Goal: Task Accomplishment & Management: Use online tool/utility

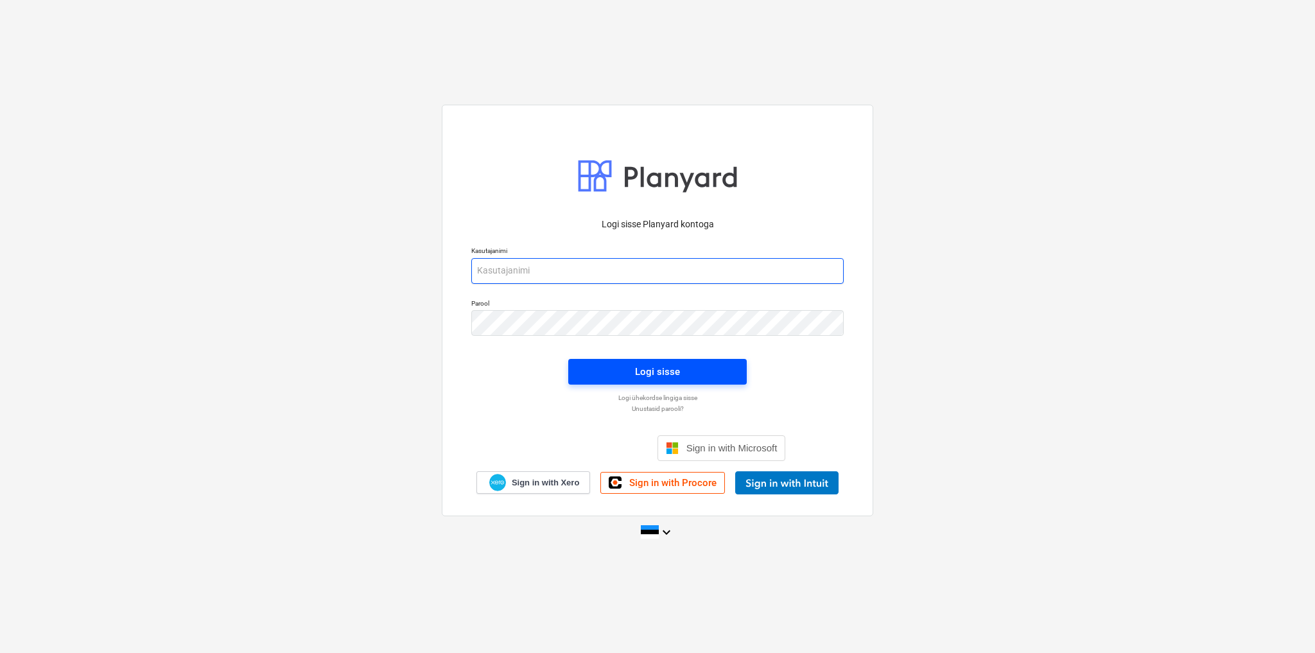
type input "[EMAIL_ADDRESS][DOMAIN_NAME]"
click at [695, 374] on span "Logi sisse" at bounding box center [658, 371] width 148 height 17
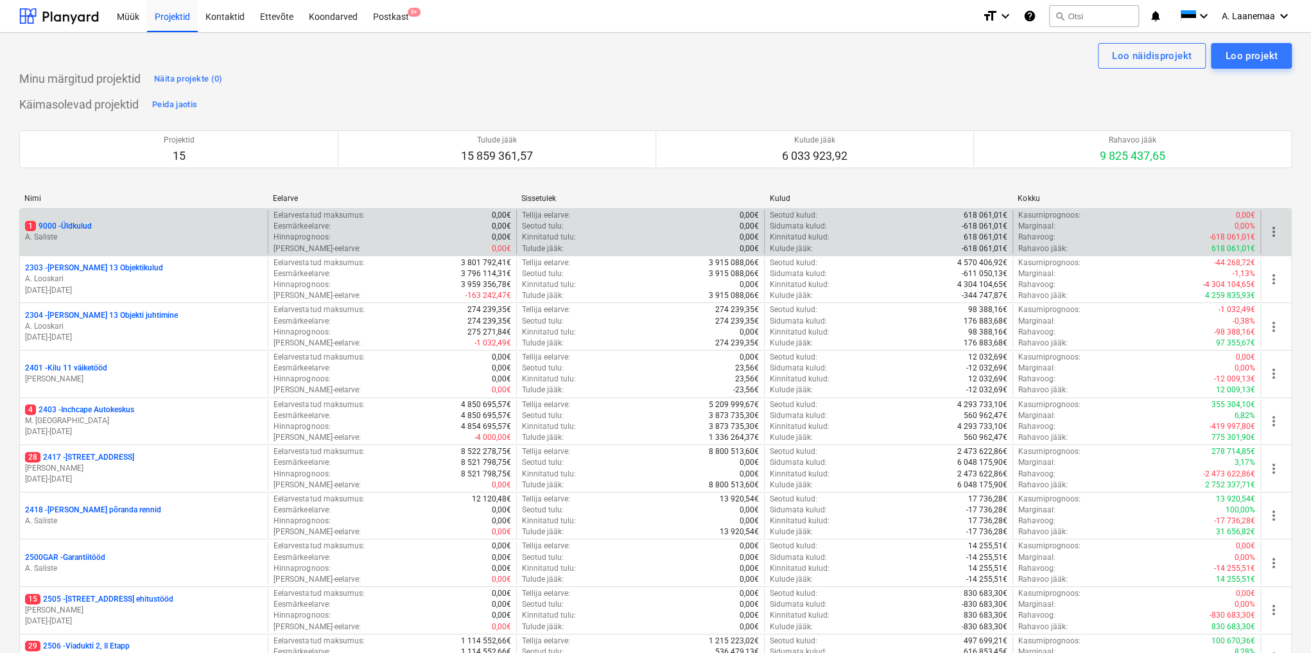
click at [60, 226] on p "1 9000 - Üldkulud" at bounding box center [58, 226] width 67 height 11
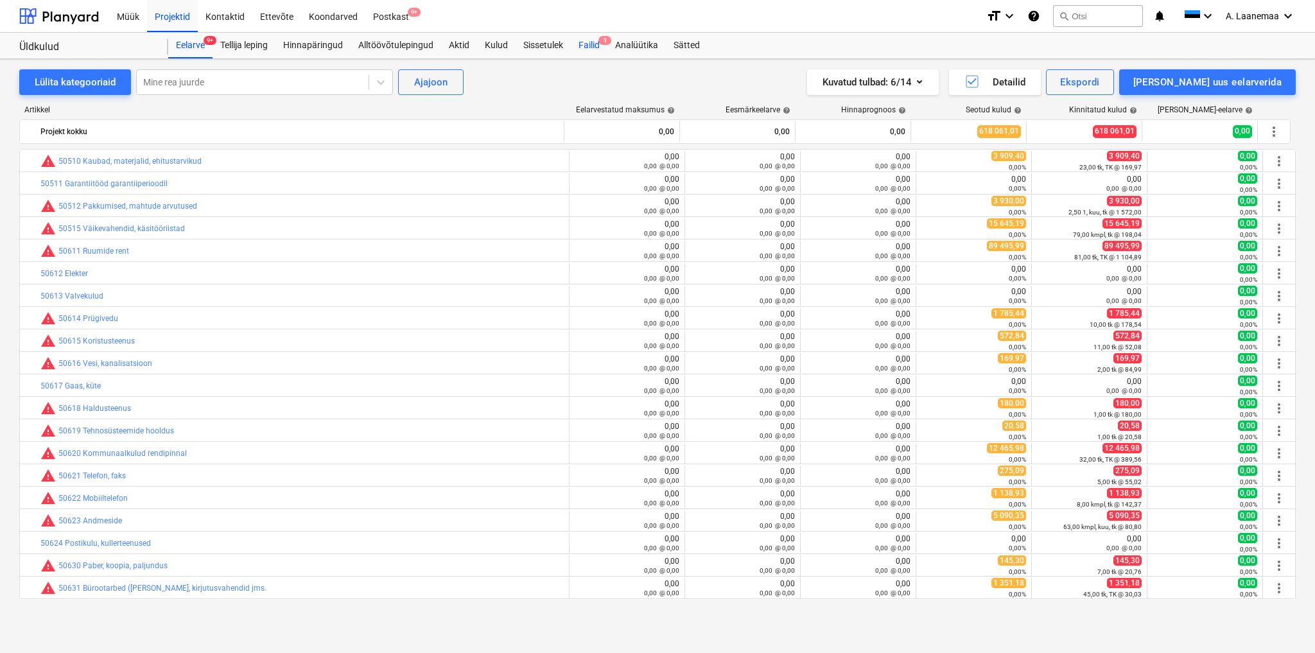
click at [582, 41] on div "Failid 1" at bounding box center [589, 46] width 37 height 26
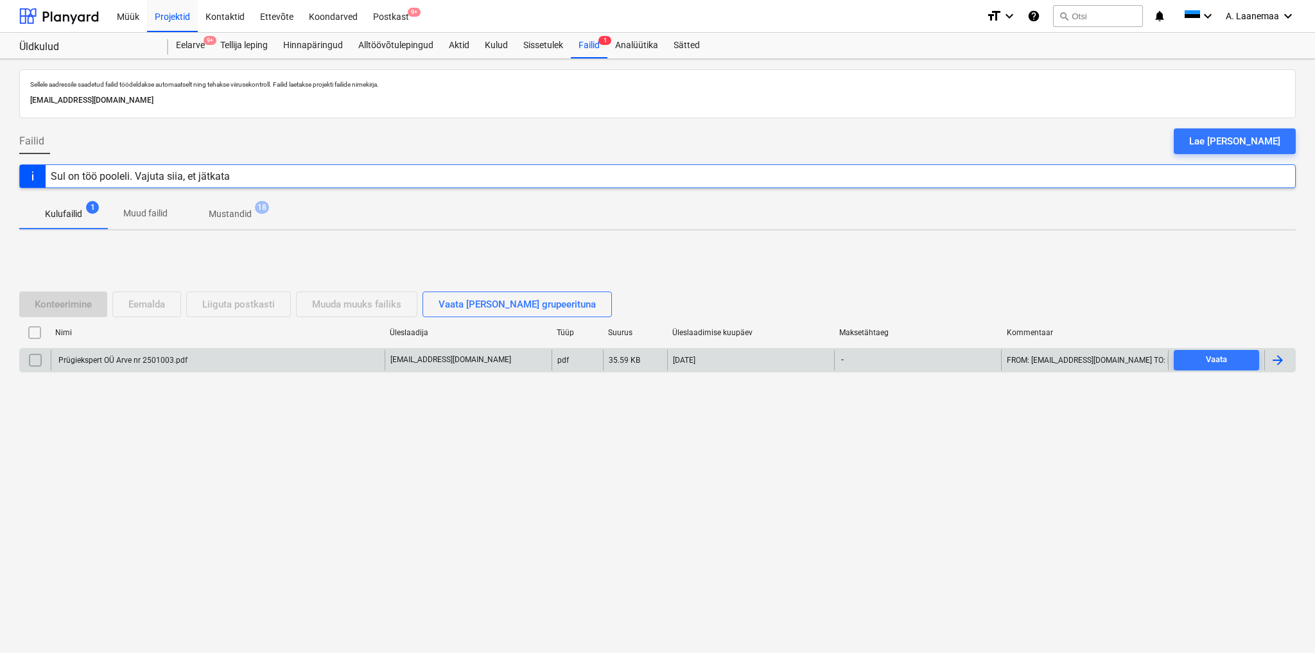
click at [139, 356] on div "Prügiekspert OÜ Arve nr 2501003.pdf" at bounding box center [122, 360] width 131 height 9
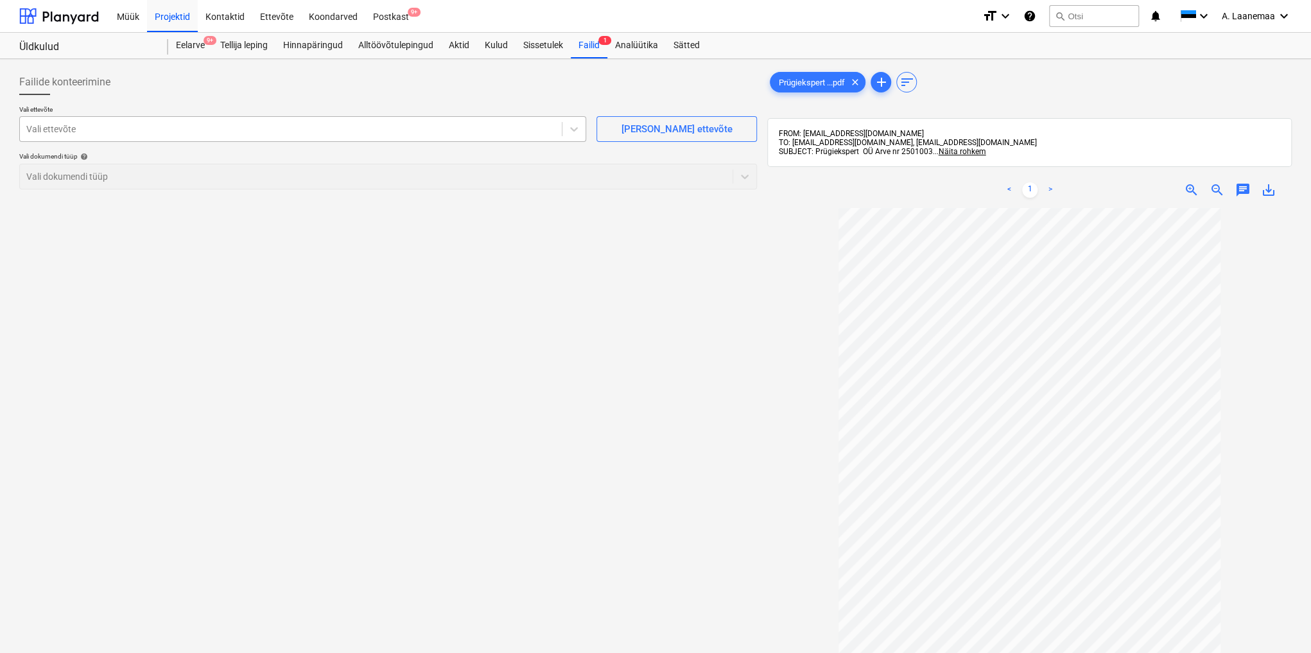
click at [128, 132] on div at bounding box center [290, 129] width 529 height 13
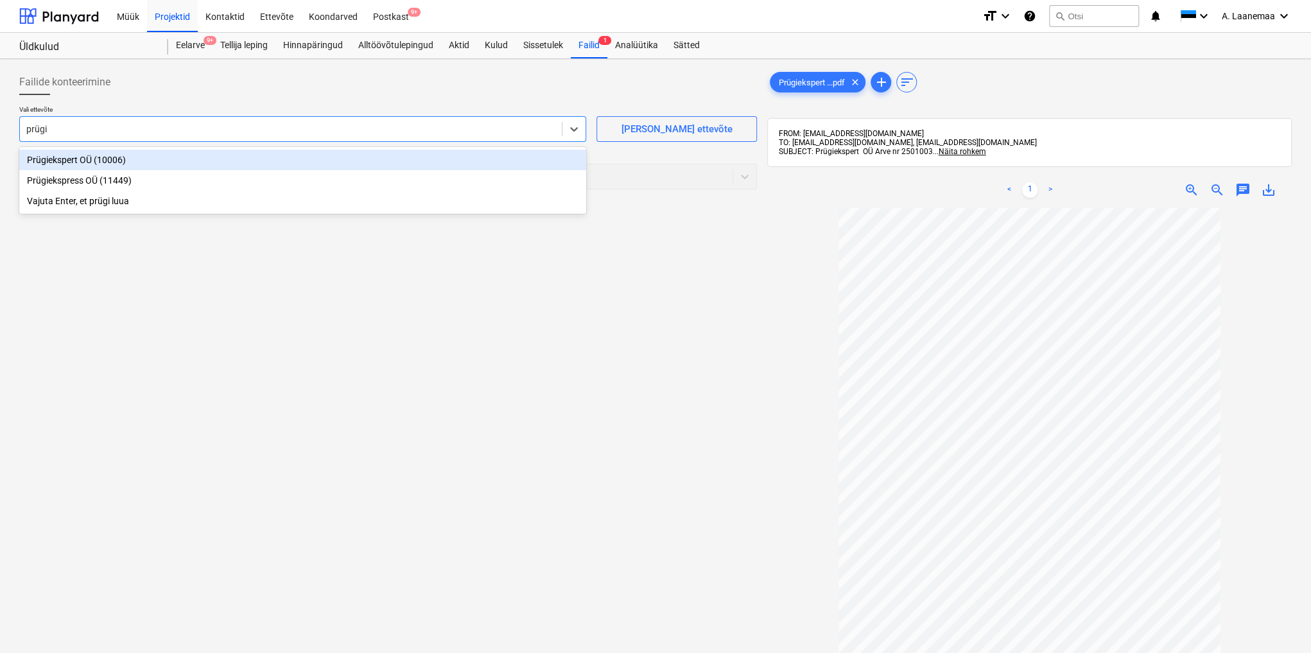
type input "prügie"
click at [104, 157] on div "Prügiekspert OÜ (10006)" at bounding box center [302, 160] width 567 height 21
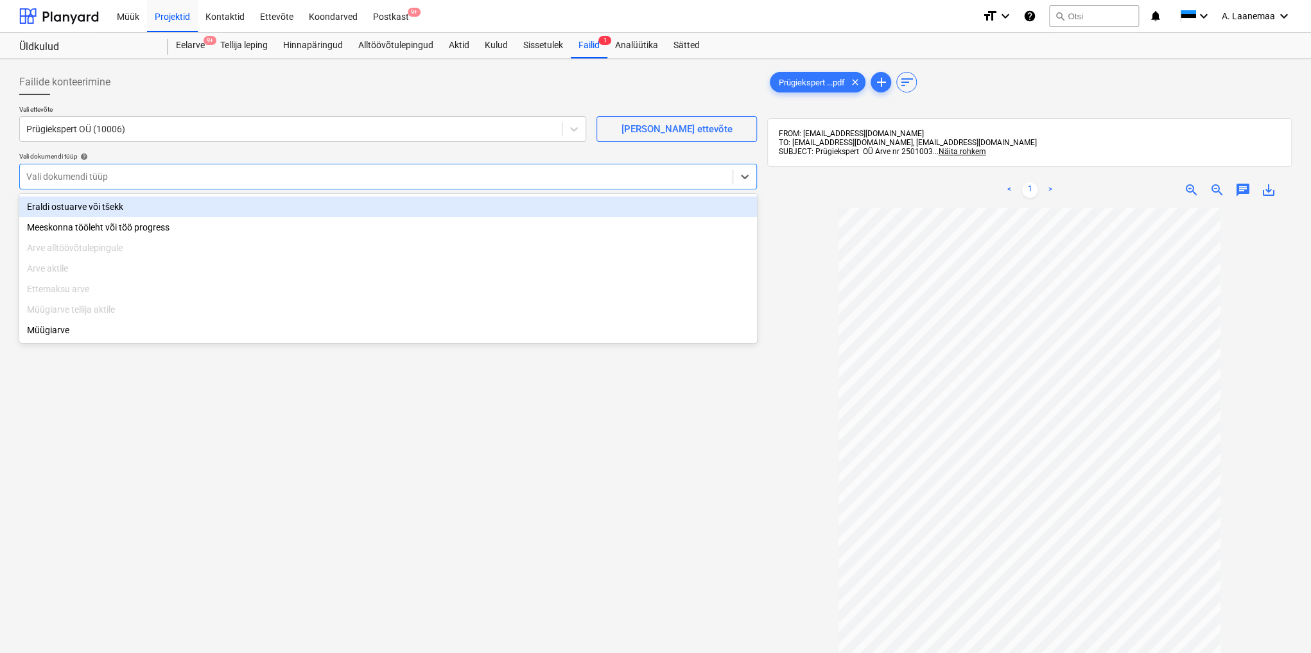
click at [92, 180] on div at bounding box center [376, 176] width 700 height 13
click at [86, 207] on div "Eraldi ostuarve või tšekk" at bounding box center [388, 207] width 738 height 21
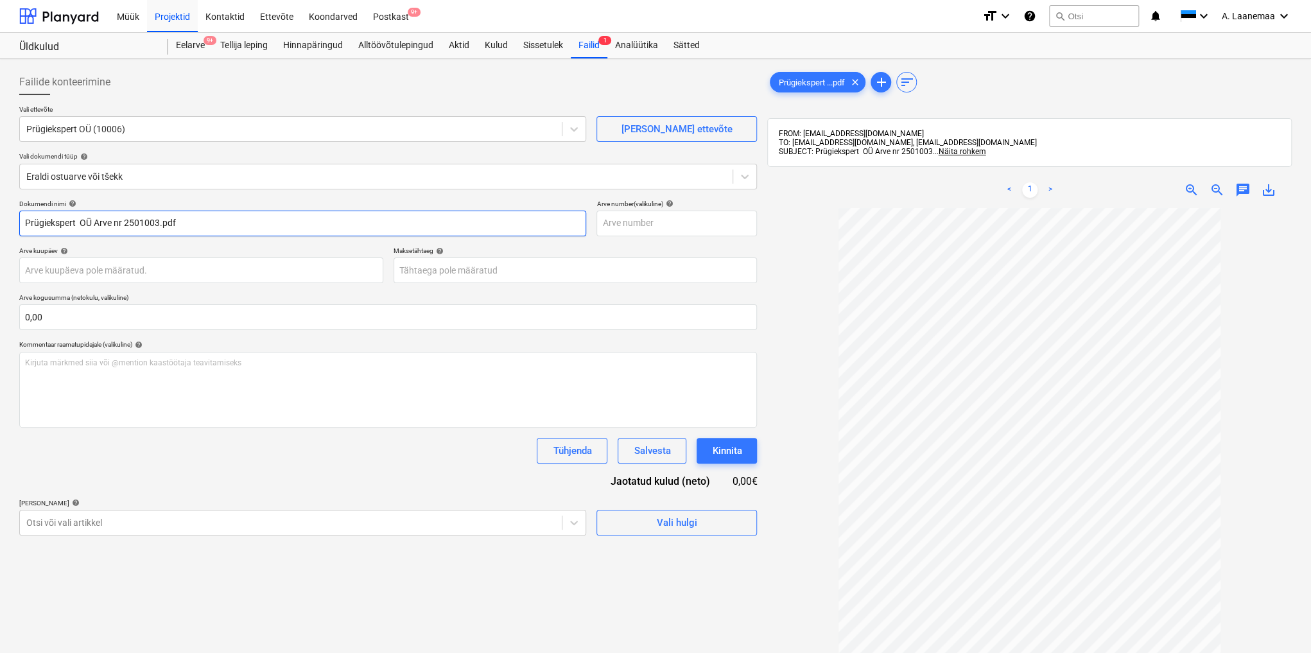
drag, startPoint x: 197, startPoint y: 226, endPoint x: 0, endPoint y: 218, distance: 197.3
click at [0, 218] on div "Failide konteerimine Vali ettevõte Prügiekspert OÜ (10006) [PERSON_NAME] uus et…" at bounding box center [655, 447] width 1311 height 776
type input "2501003"
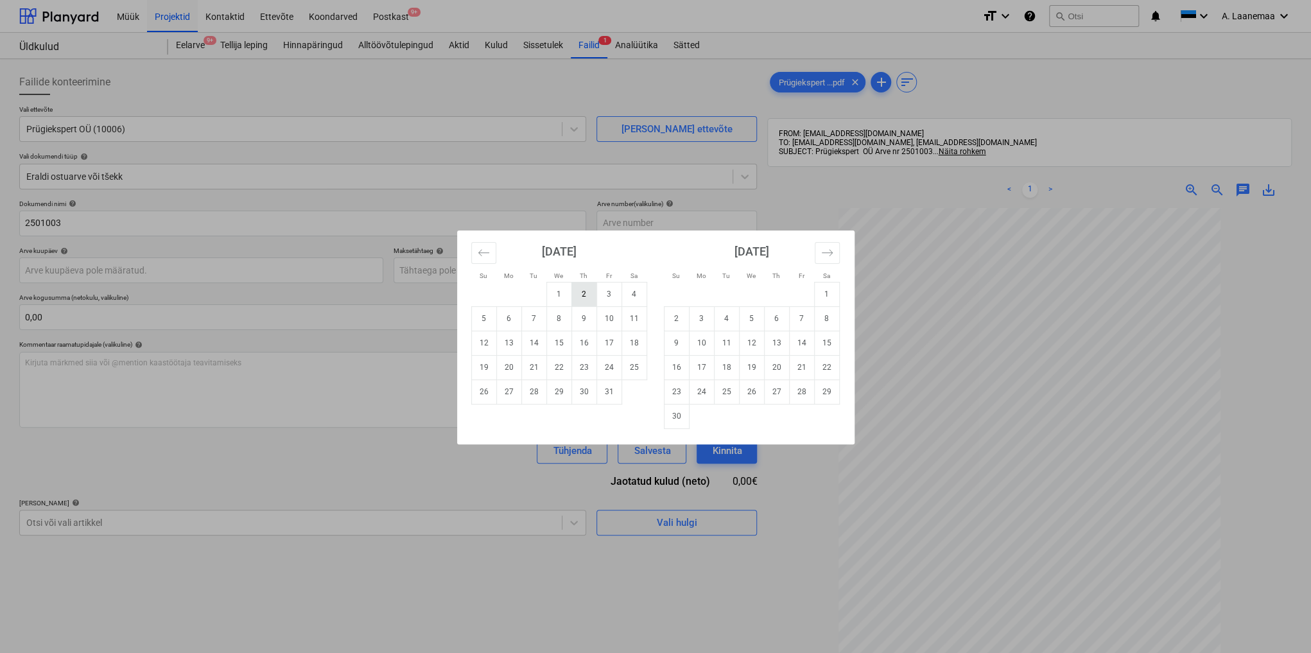
click at [582, 295] on td "2" at bounding box center [584, 294] width 25 height 24
type input "[DATE]"
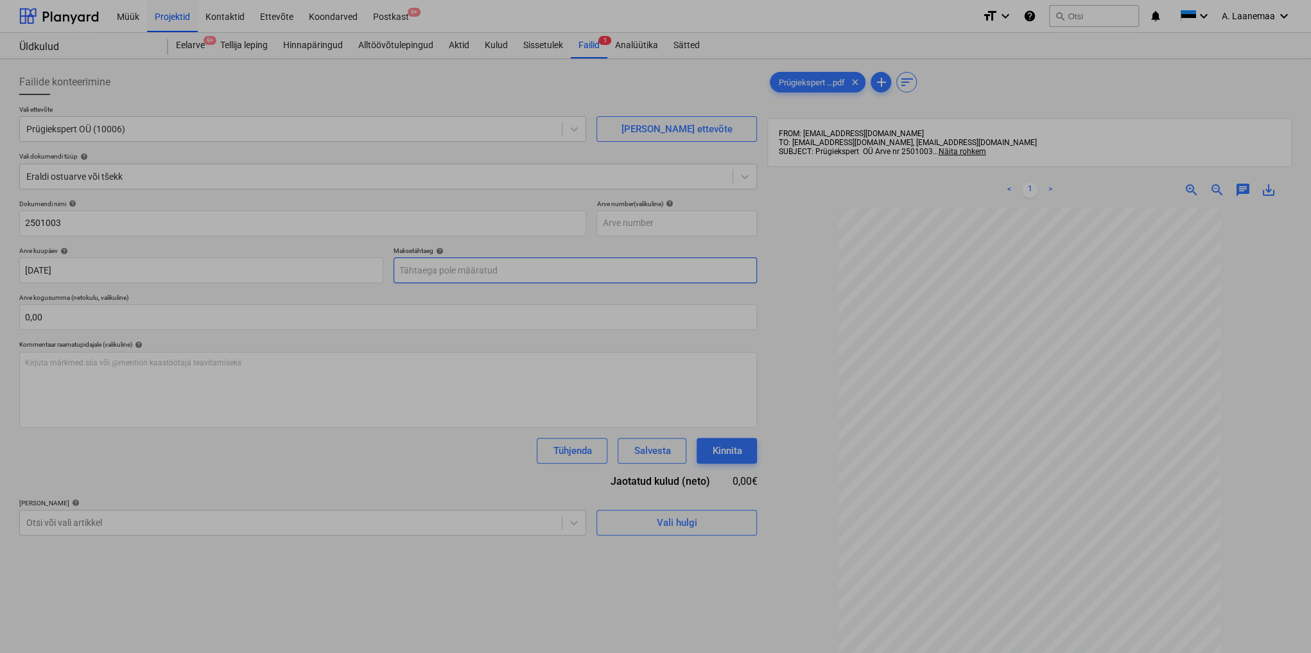
click at [537, 277] on body "Müük Projektid Kontaktid Ettevõte Koondarved Postkast 9+ format_size keyboard_a…" at bounding box center [655, 326] width 1311 height 653
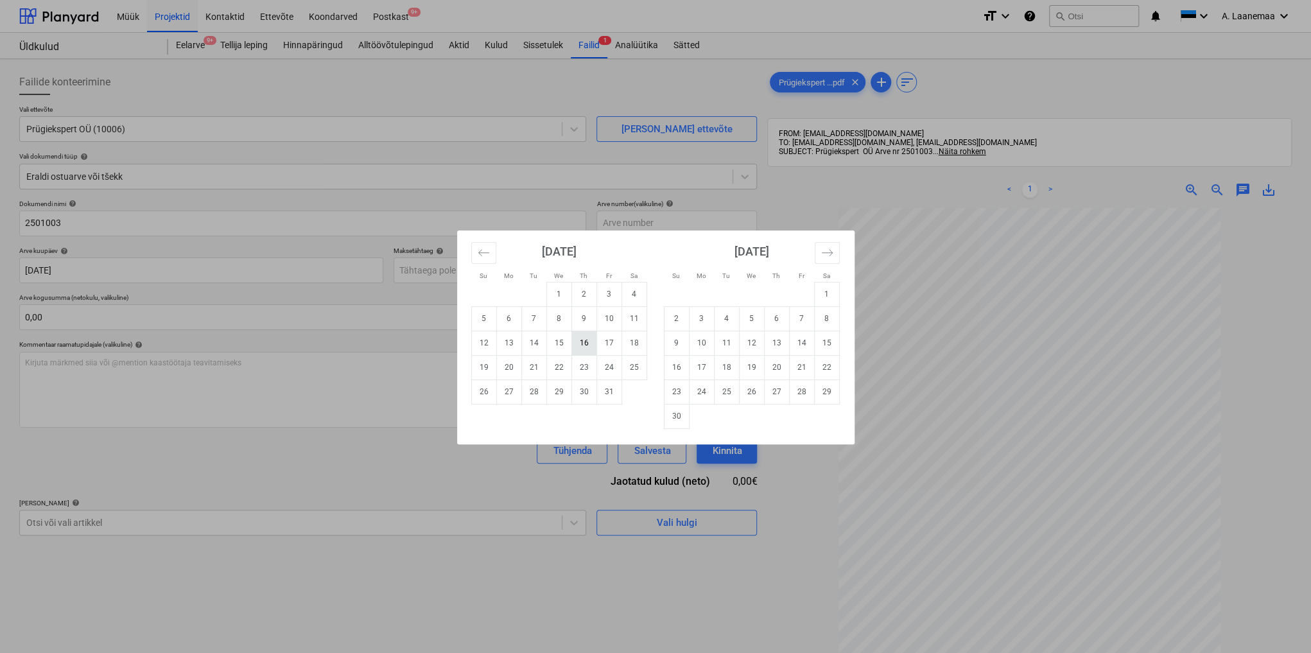
click at [585, 341] on td "16" at bounding box center [584, 343] width 25 height 24
type input "[DATE]"
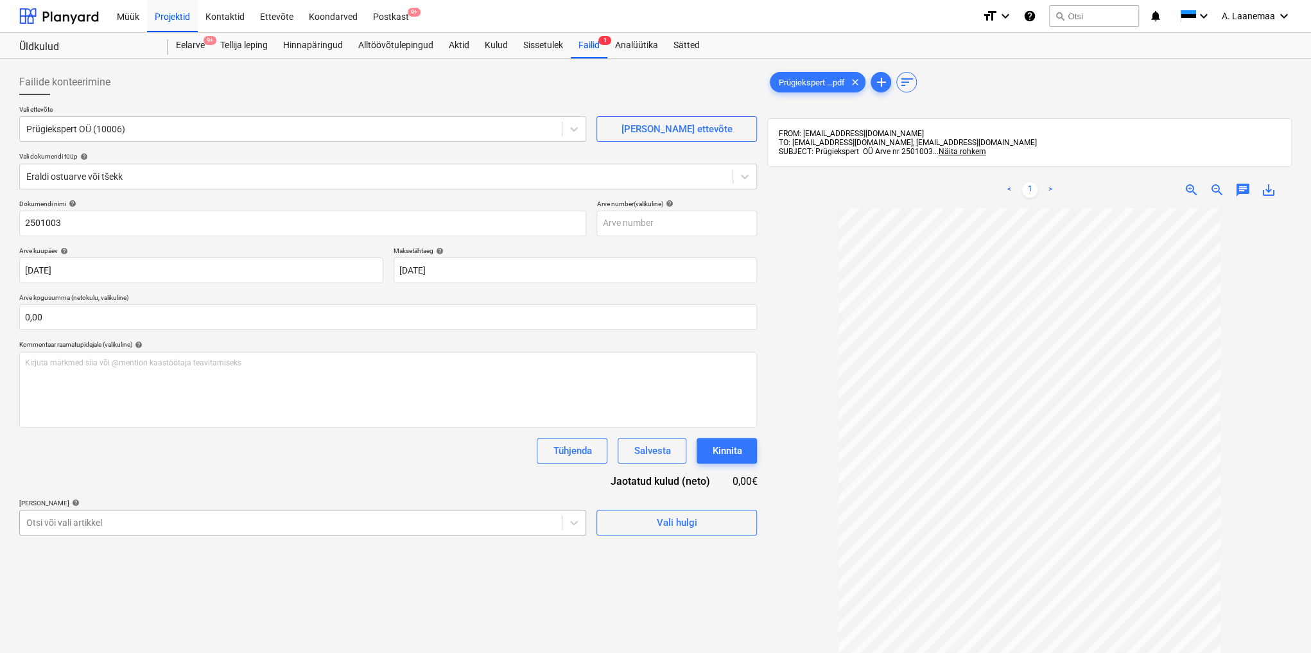
click at [78, 523] on body "Müük Projektid Kontaktid Ettevõte Koondarved Postkast 9+ format_size keyboard_a…" at bounding box center [655, 326] width 1311 height 653
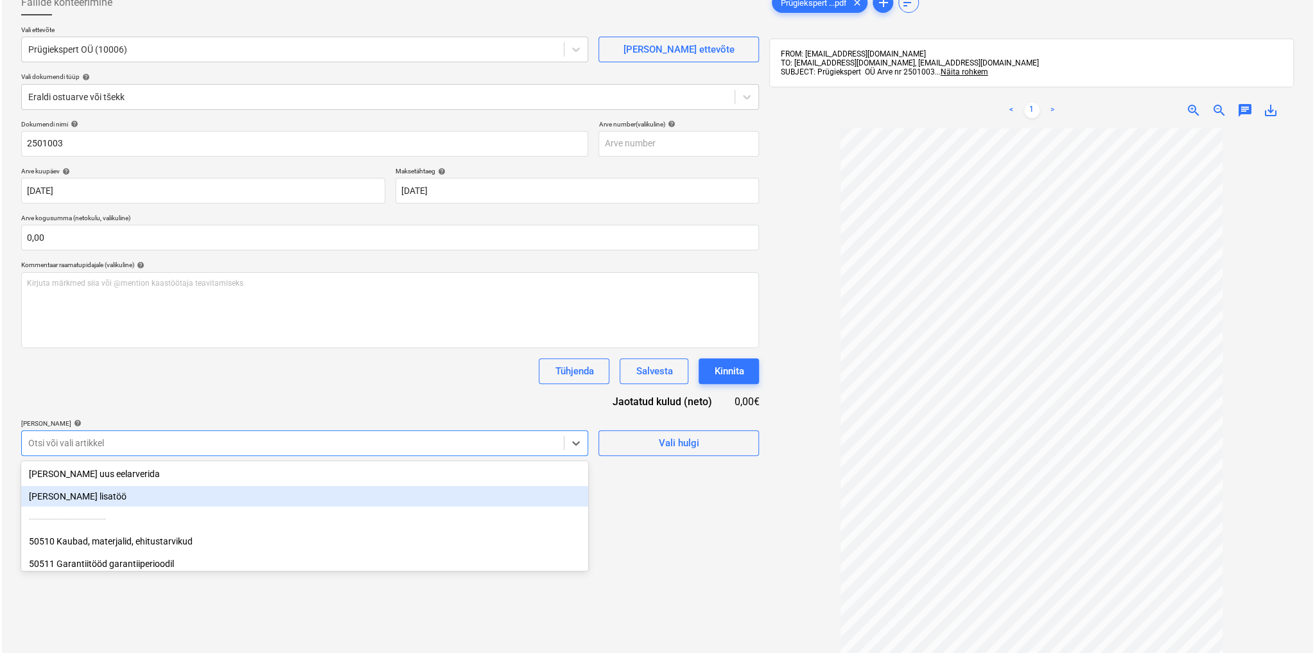
scroll to position [87, 0]
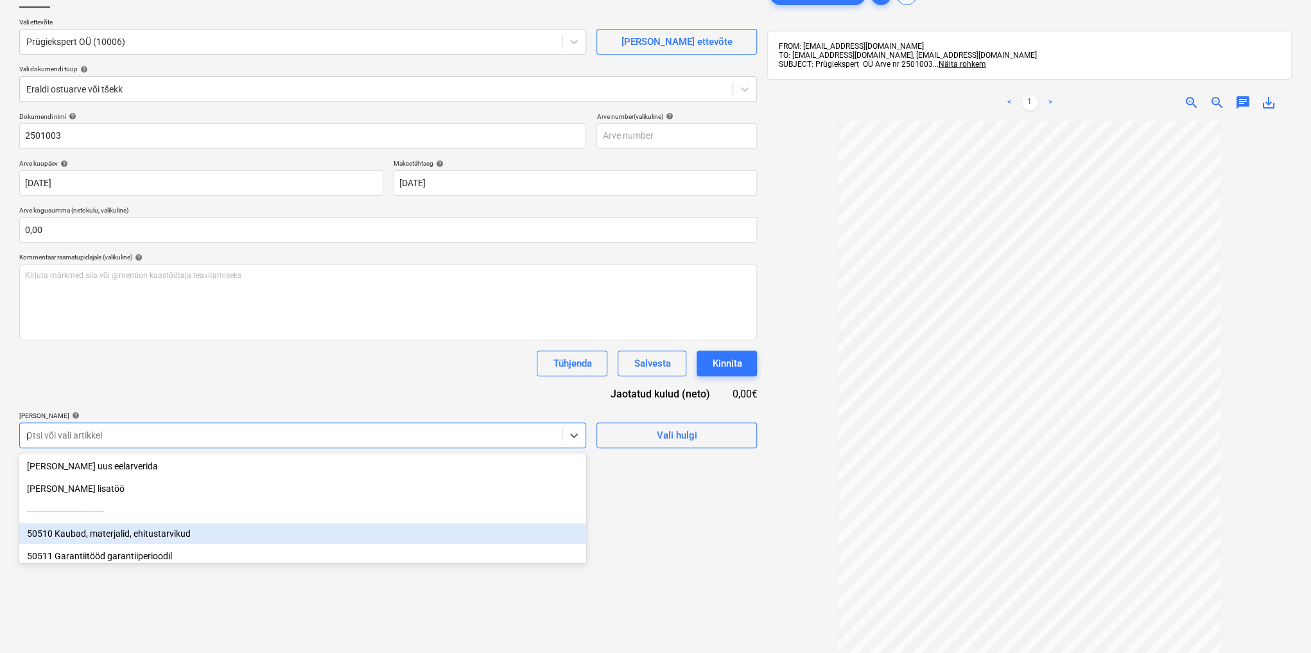
type input "pr"
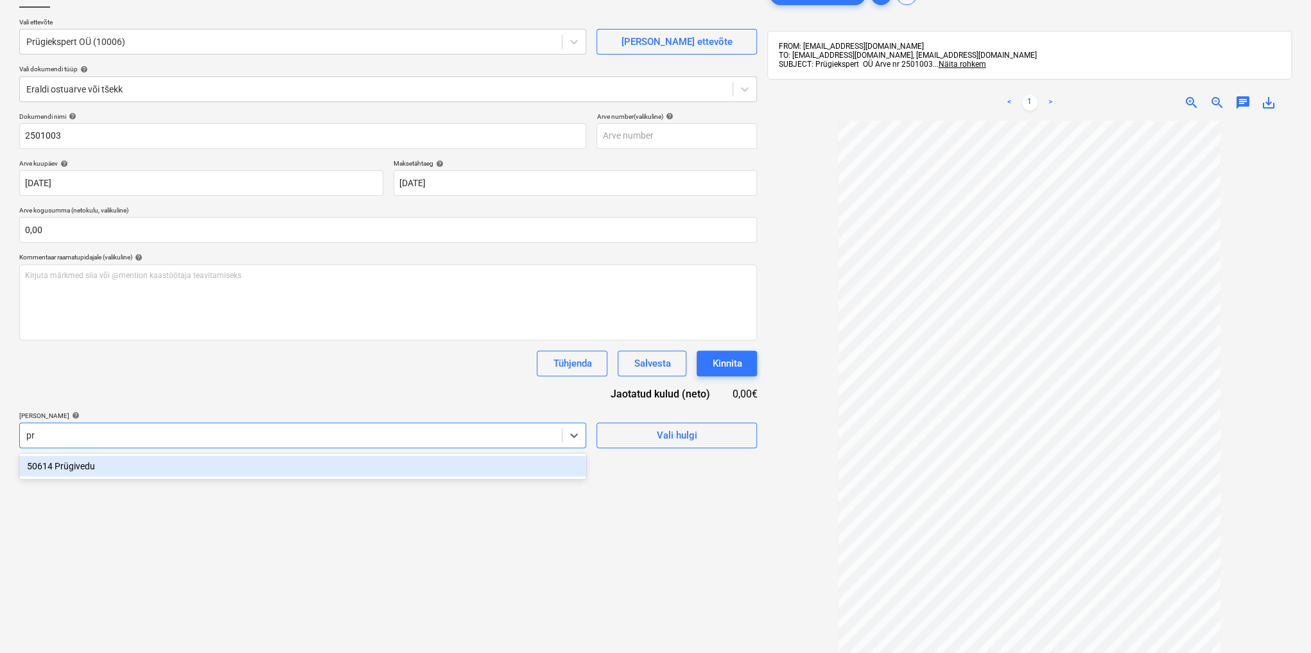
click at [89, 464] on div "50614 Prügivedu" at bounding box center [302, 466] width 567 height 21
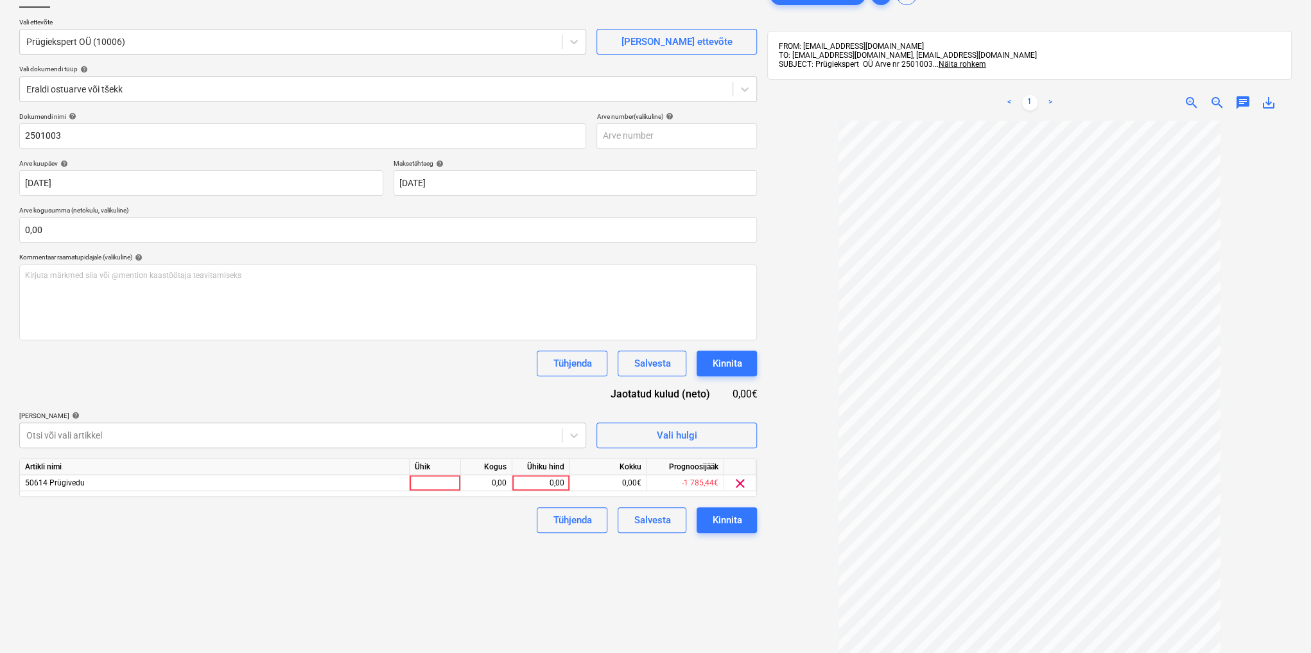
click at [652, 604] on div "Failide konteerimine Vali ettevõte Prügiekspert OÜ (10006) [PERSON_NAME] uus et…" at bounding box center [388, 360] width 748 height 767
click at [543, 476] on div "0,00" at bounding box center [541, 483] width 47 height 16
type input "50"
click at [712, 514] on button "Kinnita" at bounding box center [727, 520] width 60 height 26
